Goal: Complete application form

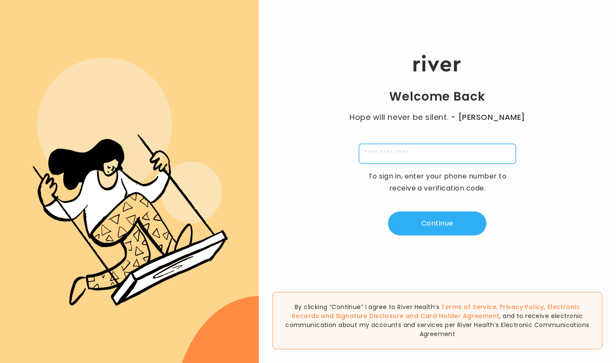
type input "*"
type input "**********"
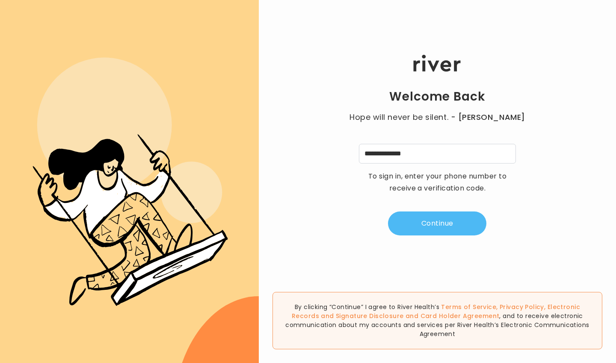
click at [305, 223] on button "Continue" at bounding box center [437, 223] width 98 height 24
type input "*"
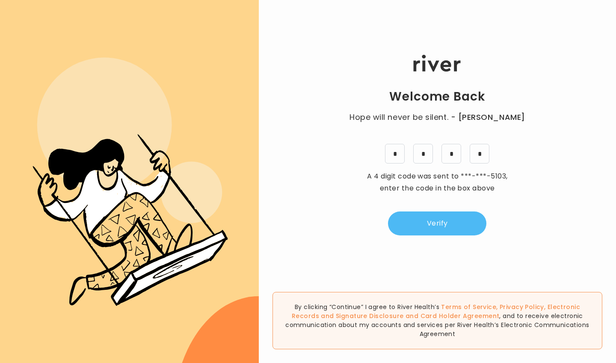
click at [305, 219] on button "Verify" at bounding box center [437, 223] width 98 height 24
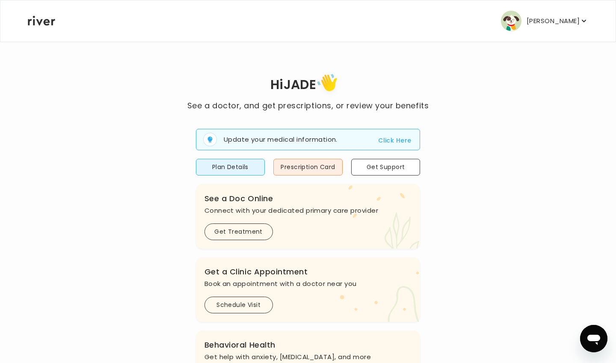
click at [305, 140] on button "Click Here" at bounding box center [394, 140] width 33 height 10
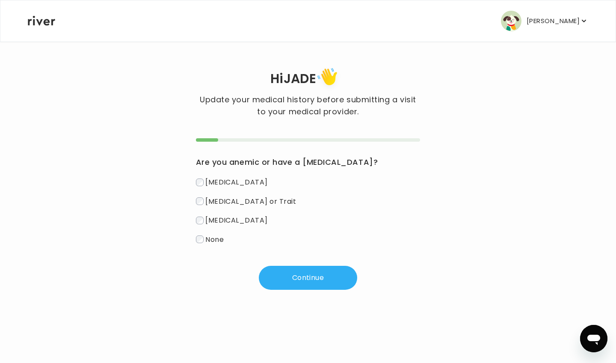
click at [209, 240] on span "None" at bounding box center [214, 239] width 18 height 10
click at [285, 270] on button "Continue" at bounding box center [308, 277] width 98 height 24
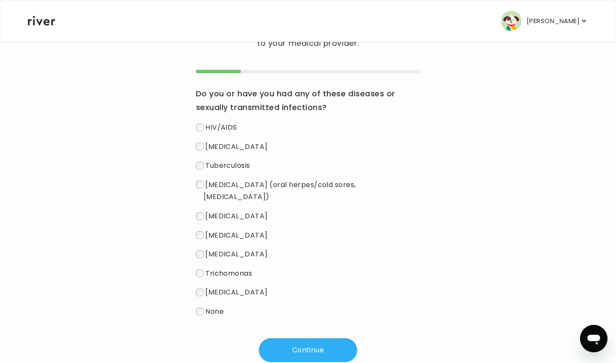
scroll to position [81, 0]
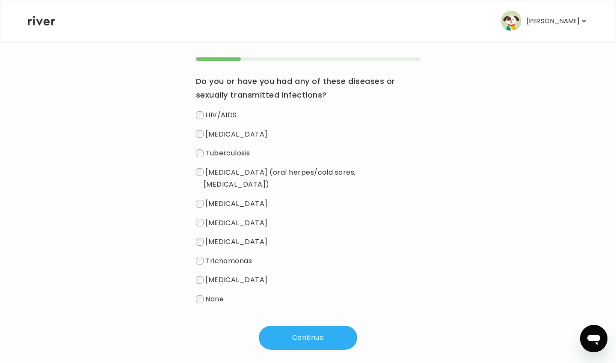
click at [224, 198] on span "[MEDICAL_DATA]" at bounding box center [236, 203] width 62 height 10
click at [225, 236] on span "[MEDICAL_DATA]" at bounding box center [236, 241] width 62 height 10
click at [288, 329] on button "Continue" at bounding box center [308, 337] width 98 height 24
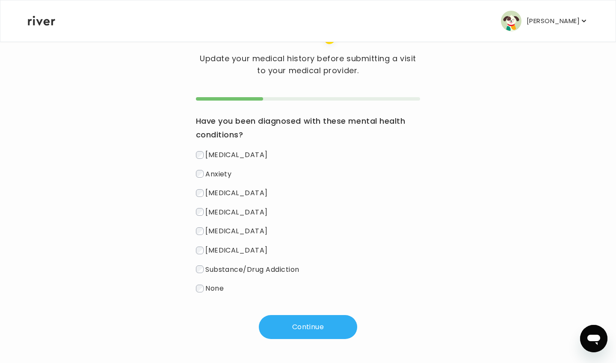
click at [227, 172] on span "Anxiety" at bounding box center [218, 173] width 26 height 10
click at [230, 154] on span "[MEDICAL_DATA]" at bounding box center [236, 155] width 62 height 10
click at [226, 188] on span "[MEDICAL_DATA]" at bounding box center [236, 193] width 62 height 10
click at [221, 229] on span "[MEDICAL_DATA]" at bounding box center [236, 231] width 62 height 10
click at [217, 248] on span "[MEDICAL_DATA]" at bounding box center [236, 250] width 62 height 10
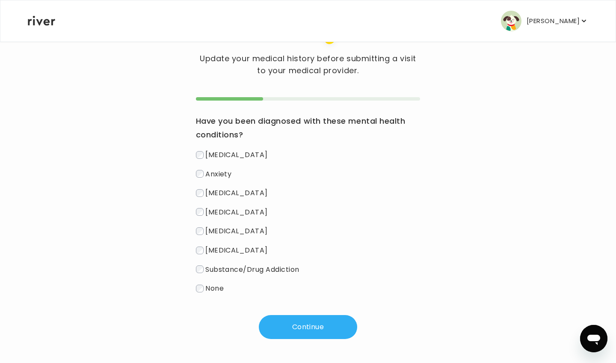
click at [212, 271] on span "Substance/Drug Addiction" at bounding box center [252, 269] width 94 height 10
click at [274, 328] on button "Continue" at bounding box center [308, 327] width 98 height 24
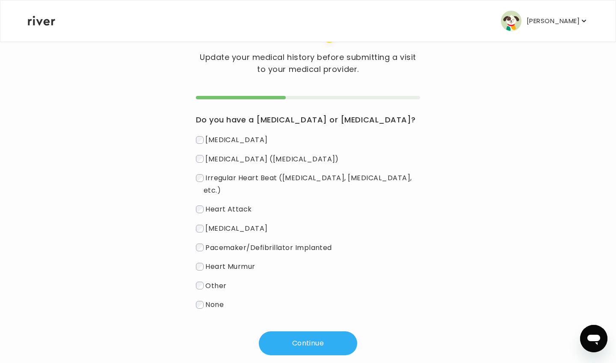
scroll to position [34, 0]
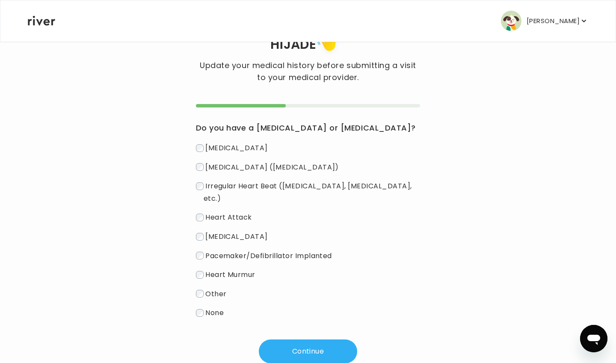
click at [229, 306] on label "None" at bounding box center [308, 312] width 224 height 12
click at [289, 339] on button "Continue" at bounding box center [308, 351] width 98 height 24
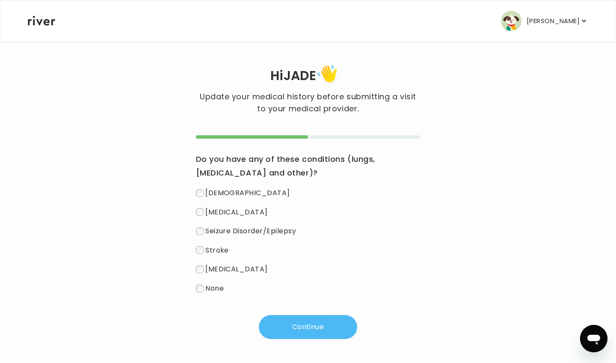
scroll to position [4, 0]
click at [219, 289] on span "None" at bounding box center [214, 288] width 18 height 10
click at [281, 325] on button "Continue" at bounding box center [308, 327] width 98 height 24
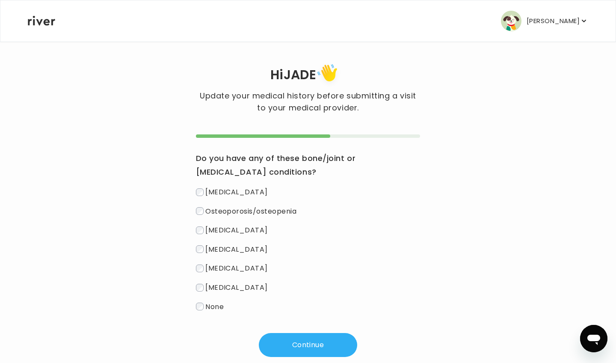
click at [215, 305] on span "None" at bounding box center [214, 306] width 18 height 10
click at [289, 342] on button "Continue" at bounding box center [308, 345] width 98 height 24
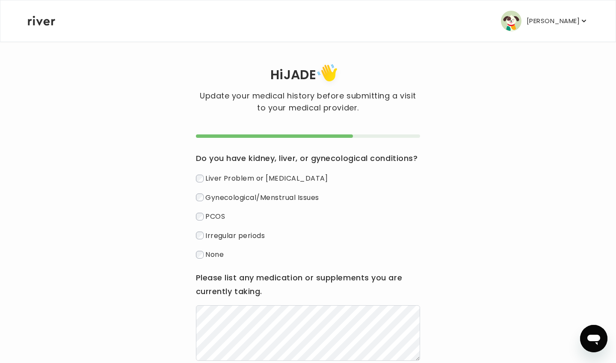
click at [212, 236] on span "Irregular periods" at bounding box center [234, 235] width 59 height 10
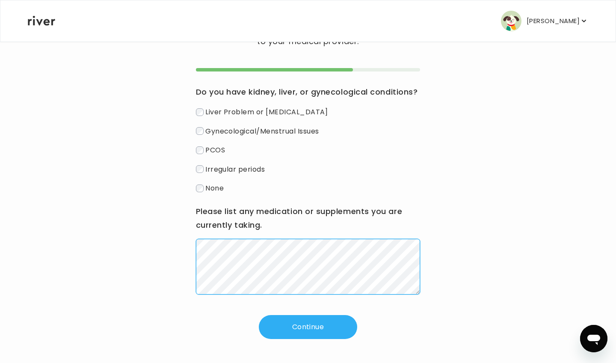
scroll to position [57, 0]
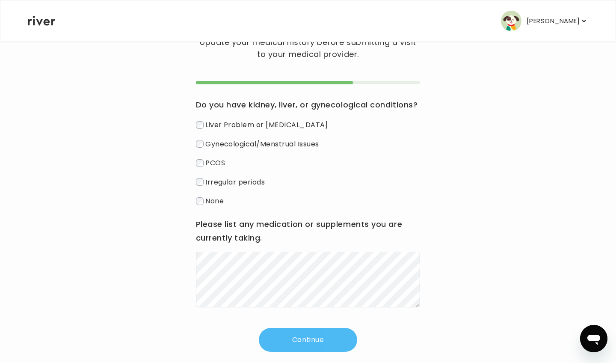
click at [305, 333] on button "Continue" at bounding box center [308, 339] width 98 height 24
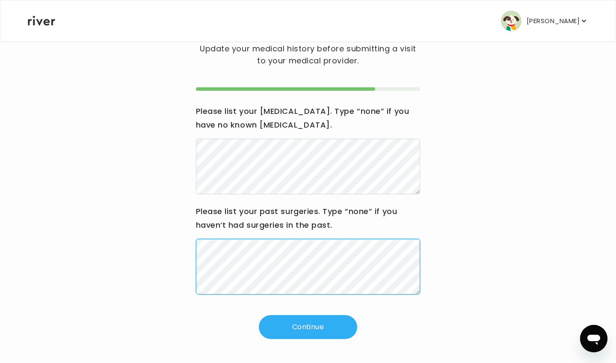
scroll to position [37, 0]
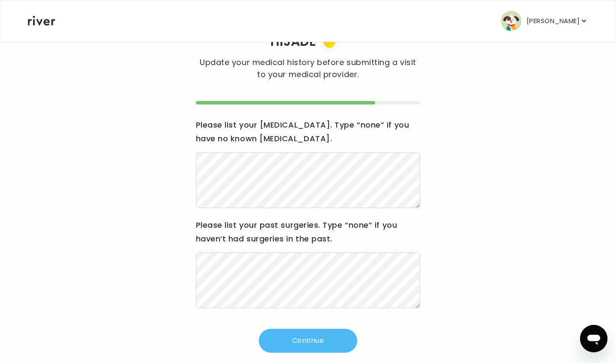
click at [304, 332] on button "Continue" at bounding box center [308, 340] width 98 height 24
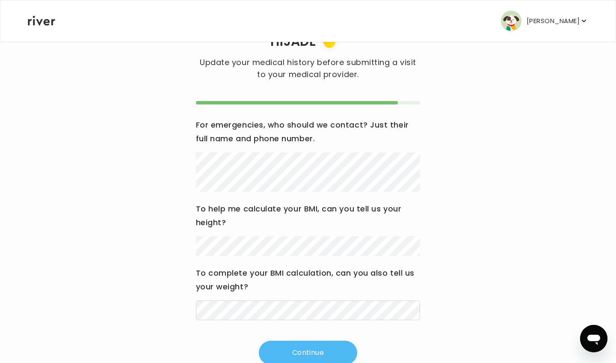
click at [305, 341] on button "Continue" at bounding box center [308, 352] width 98 height 24
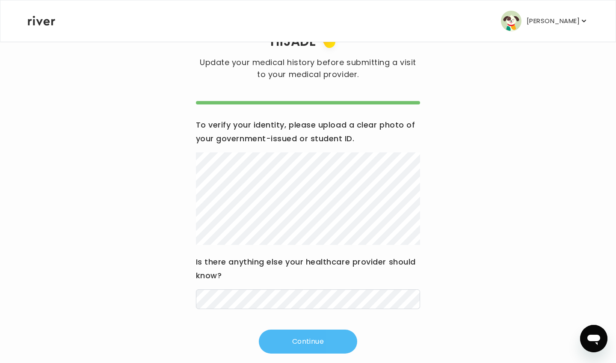
click at [305, 339] on button "Continue" at bounding box center [308, 341] width 98 height 24
click at [305, 333] on button "Continue" at bounding box center [308, 341] width 98 height 24
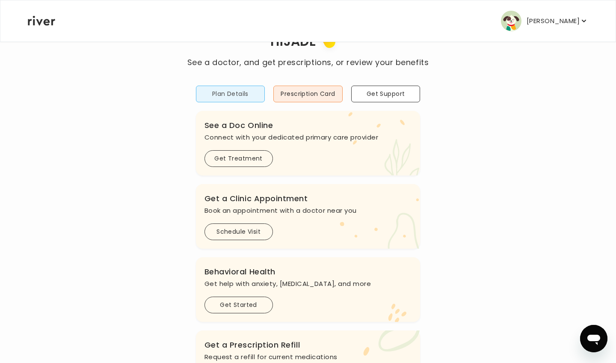
click at [241, 94] on button "Plan Details" at bounding box center [230, 93] width 69 height 17
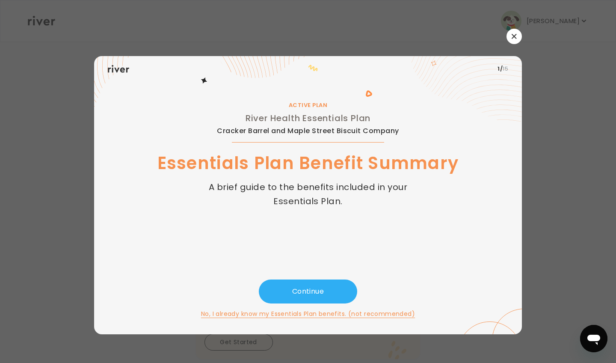
click at [305, 131] on button "Prescription Card" at bounding box center [307, 131] width 69 height 17
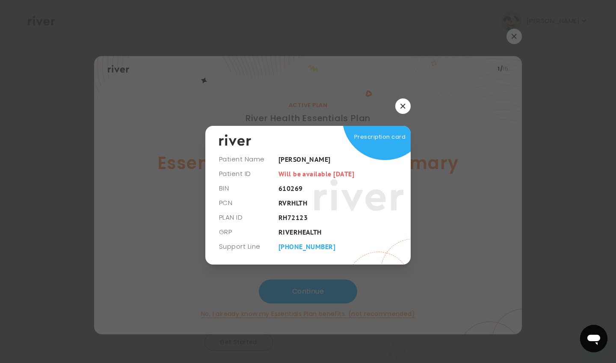
click at [305, 131] on button "Prescription Card" at bounding box center [307, 131] width 69 height 17
click at [305, 23] on p "[PERSON_NAME]" at bounding box center [552, 21] width 53 height 12
click at [305, 48] on div "Profile" at bounding box center [534, 46] width 106 height 19
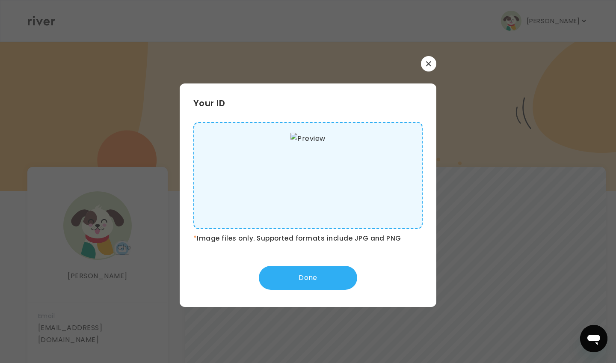
click at [146, 211] on div "[PERSON_NAME] Email [EMAIL_ADDRESS][DOMAIN_NAME] Phone [PHONE_NUMBER] Address […" at bounding box center [97, 316] width 140 height 299
click at [156, 164] on div at bounding box center [308, 116] width 616 height 150
click at [305, 18] on p "[PERSON_NAME]" at bounding box center [552, 21] width 53 height 12
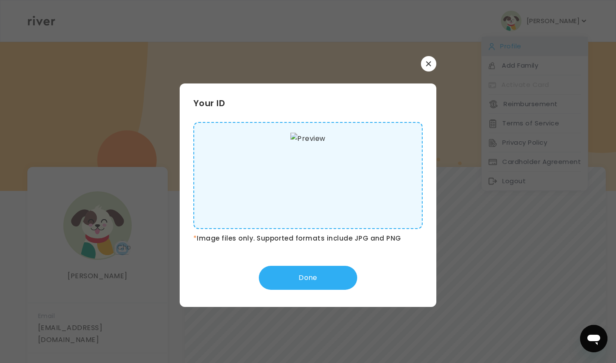
click at [305, 50] on div "Profile" at bounding box center [534, 46] width 106 height 19
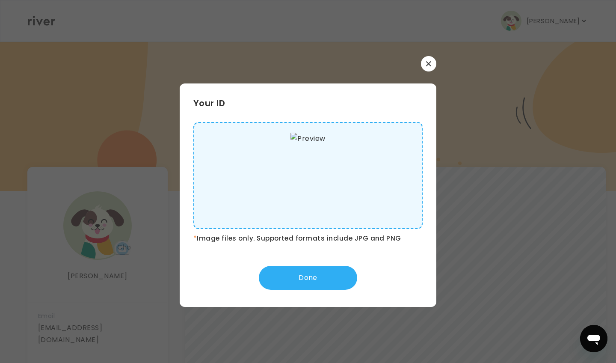
scroll to position [127, 0]
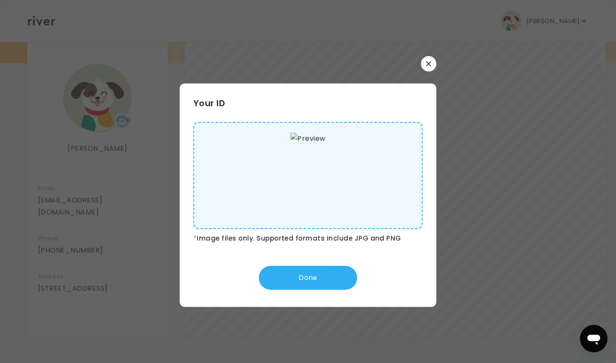
click at [305, 24] on img "button" at bounding box center [511, 21] width 21 height 21
click at [305, 156] on div "Cardholder Agreement" at bounding box center [534, 161] width 106 height 19
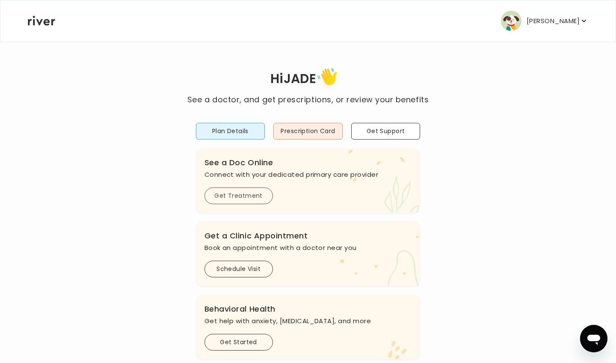
click at [239, 194] on button "Get Treatment" at bounding box center [238, 195] width 68 height 17
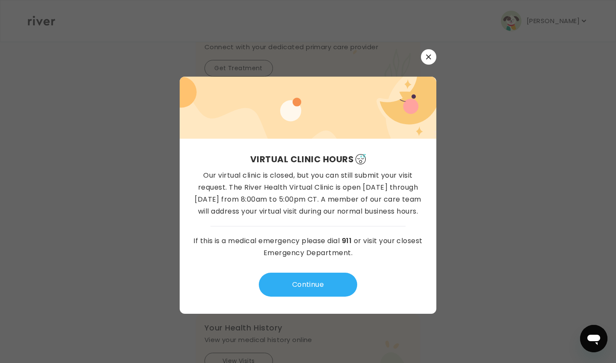
click at [305, 115] on div "Hi [PERSON_NAME] See a doctor, and get prescriptions, or review your benefits P…" at bounding box center [307, 158] width 561 height 440
drag, startPoint x: 437, startPoint y: 117, endPoint x: 441, endPoint y: 115, distance: 4.5
click at [305, 116] on div "Hi [PERSON_NAME] See a doctor, and get prescriptions, or review your benefits P…" at bounding box center [307, 158] width 561 height 440
drag, startPoint x: 443, startPoint y: 112, endPoint x: 882, endPoint y: 112, distance: 439.5
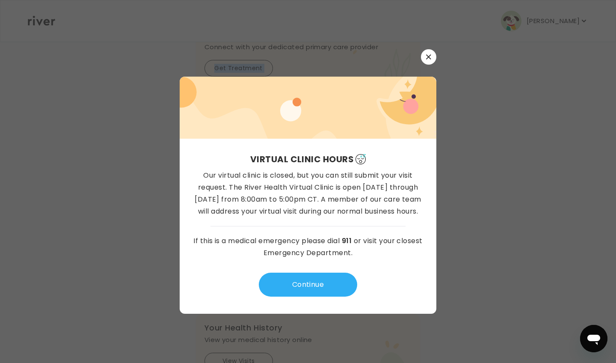
click at [305, 112] on div "Hi [PERSON_NAME] See a doctor, and get prescriptions, or review your benefits P…" at bounding box center [307, 158] width 561 height 440
click at [305, 110] on div "Hi [PERSON_NAME] See a doctor, and get prescriptions, or review your benefits P…" at bounding box center [307, 158] width 561 height 440
click at [305, 82] on div "Hi [PERSON_NAME] See a doctor, and get prescriptions, or review your benefits P…" at bounding box center [307, 158] width 561 height 440
click at [226, 67] on button "Get Treatment" at bounding box center [238, 68] width 68 height 17
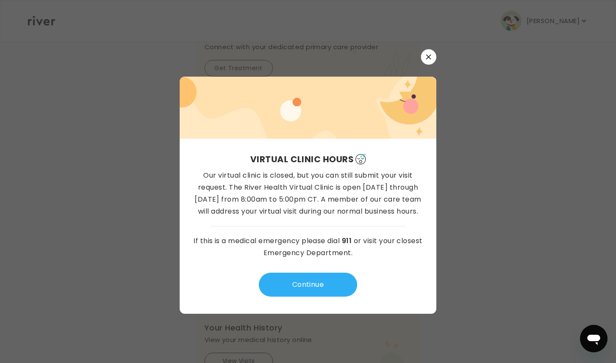
click at [226, 67] on button "Get Treatment" at bounding box center [238, 68] width 68 height 17
click at [305, 71] on div "Hi [PERSON_NAME] See a doctor, and get prescriptions, or review your benefits P…" at bounding box center [307, 158] width 561 height 440
click at [305, 155] on div "Hi [PERSON_NAME] See a doctor, and get prescriptions, or review your benefits P…" at bounding box center [307, 158] width 561 height 440
click at [305, 24] on img "button" at bounding box center [511, 21] width 21 height 21
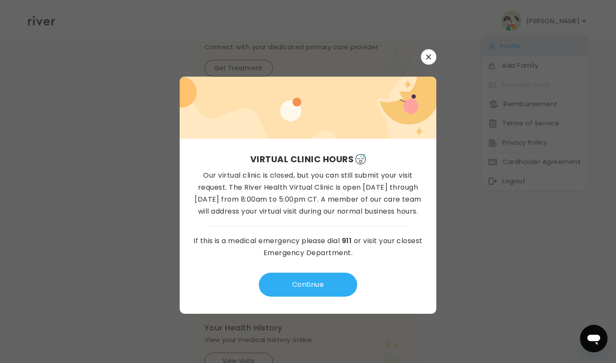
click at [305, 50] on div "Profile" at bounding box center [534, 46] width 106 height 19
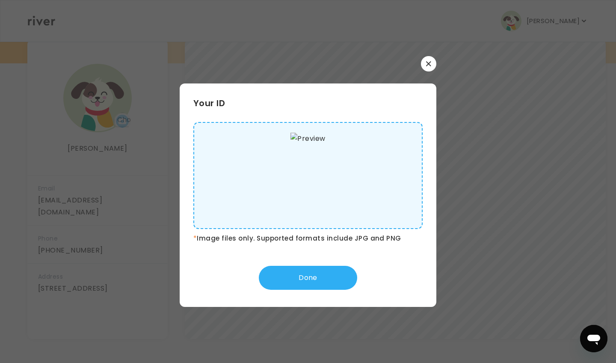
click at [305, 23] on p "[PERSON_NAME]" at bounding box center [552, 21] width 53 height 12
click at [305, 46] on div "Profile" at bounding box center [534, 46] width 106 height 19
click at [305, 18] on p "[PERSON_NAME]" at bounding box center [552, 21] width 53 height 12
click at [305, 44] on div "Profile" at bounding box center [534, 46] width 106 height 19
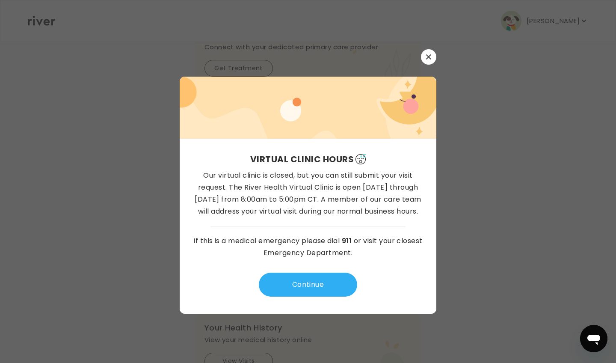
click at [305, 82] on div "Hi [PERSON_NAME] See a doctor, and get prescriptions, or review your benefits P…" at bounding box center [307, 158] width 561 height 440
click at [305, 79] on div "Hi [PERSON_NAME] See a doctor, and get prescriptions, or review your benefits P…" at bounding box center [307, 158] width 561 height 440
click at [121, 124] on div "Hi [PERSON_NAME] See a doctor, and get prescriptions, or review your benefits P…" at bounding box center [307, 158] width 561 height 440
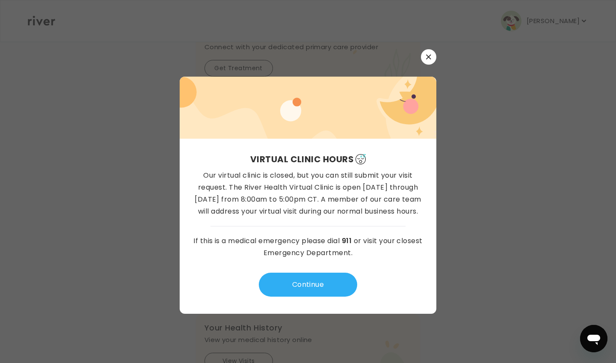
click at [121, 124] on div "Hi [PERSON_NAME] See a doctor, and get prescriptions, or review your benefits P…" at bounding box center [307, 158] width 561 height 440
drag, startPoint x: 602, startPoint y: 138, endPoint x: 598, endPoint y: 136, distance: 5.0
click at [305, 136] on main "Hi [PERSON_NAME] See a doctor, and get prescriptions, or review your benefits P…" at bounding box center [308, 183] width 616 height 620
click at [254, 216] on button "Get Started" at bounding box center [238, 214] width 68 height 17
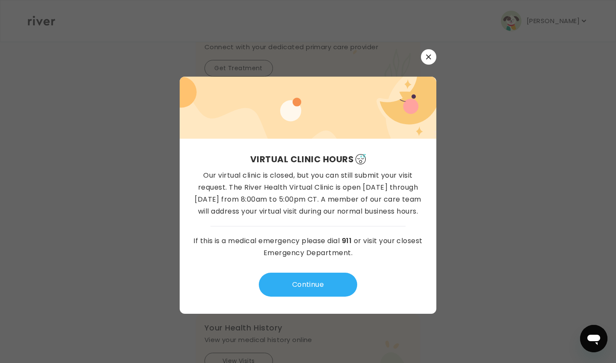
click at [254, 216] on button "Get Started" at bounding box center [238, 214] width 68 height 17
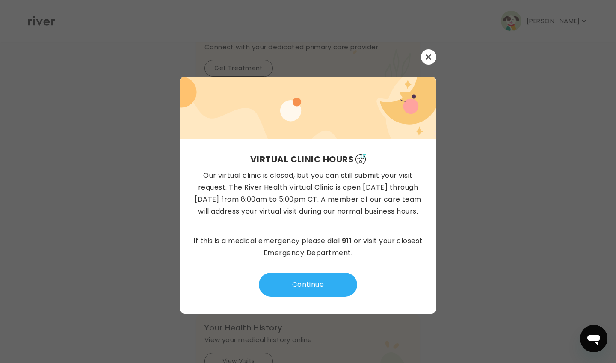
click at [254, 217] on button "Get Started" at bounding box center [238, 214] width 68 height 17
